Goal: Transaction & Acquisition: Purchase product/service

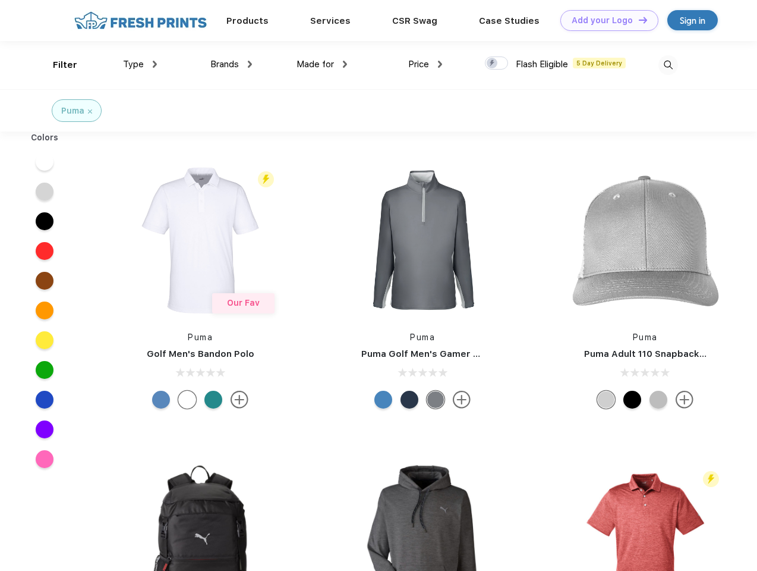
scroll to position [1, 0]
click at [605, 20] on link "Add your Logo Design Tool" at bounding box center [610, 20] width 98 height 21
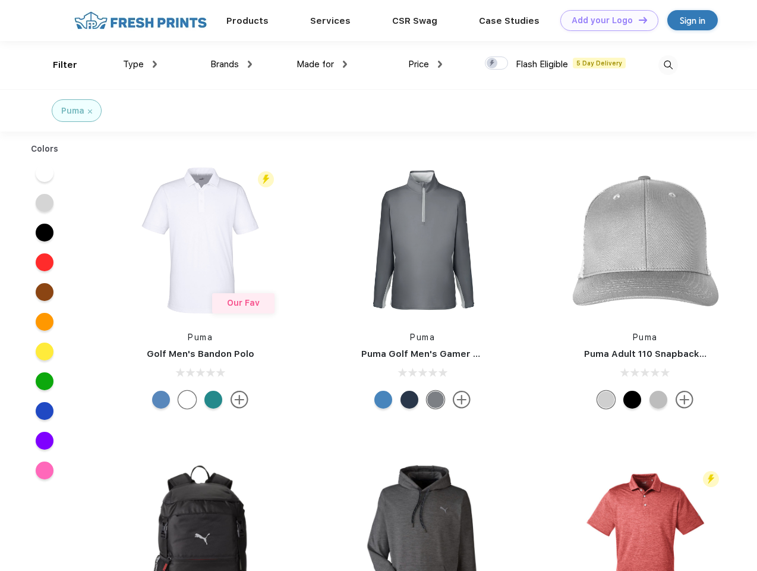
click at [0, 0] on div "Design Tool" at bounding box center [0, 0] width 0 height 0
click at [638, 20] on link "Add your Logo Design Tool" at bounding box center [610, 20] width 98 height 21
click at [57, 65] on div "Filter" at bounding box center [65, 65] width 24 height 14
click at [140, 64] on span "Type" at bounding box center [133, 64] width 21 height 11
click at [231, 64] on span "Brands" at bounding box center [224, 64] width 29 height 11
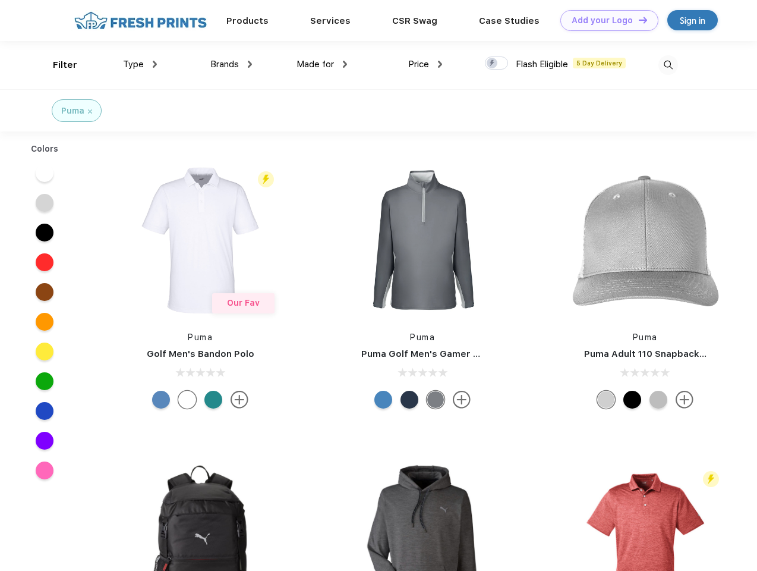
click at [322, 64] on span "Made for" at bounding box center [315, 64] width 37 height 11
click at [426, 64] on span "Price" at bounding box center [418, 64] width 21 height 11
click at [497, 64] on div at bounding box center [496, 62] width 23 height 13
click at [493, 64] on input "checkbox" at bounding box center [489, 60] width 8 height 8
click at [668, 65] on img at bounding box center [669, 65] width 20 height 20
